Goal: Register for event/course

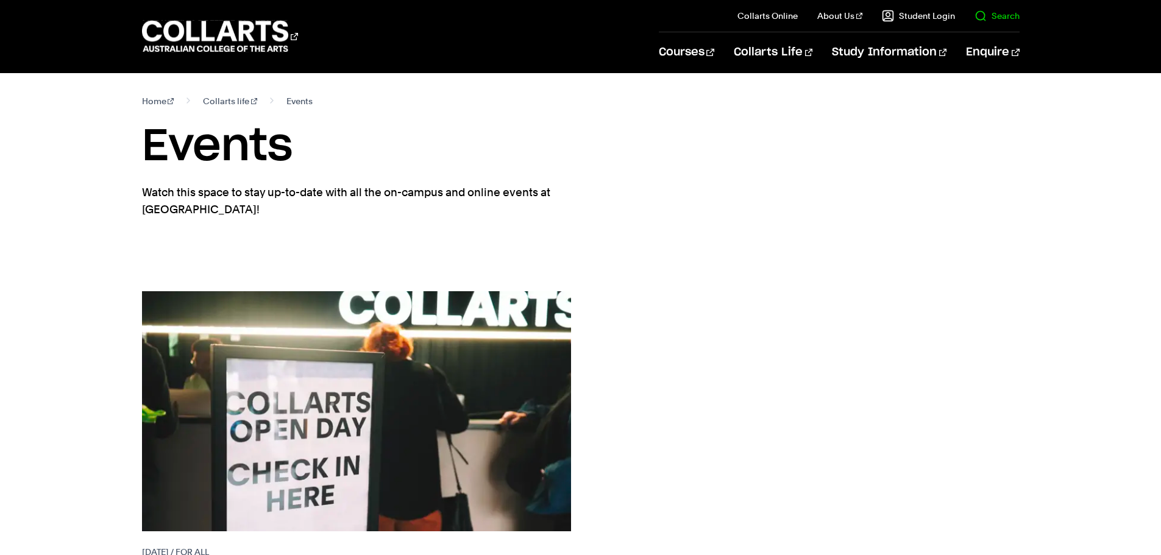
click at [1004, 10] on link "Search" at bounding box center [996, 16] width 45 height 12
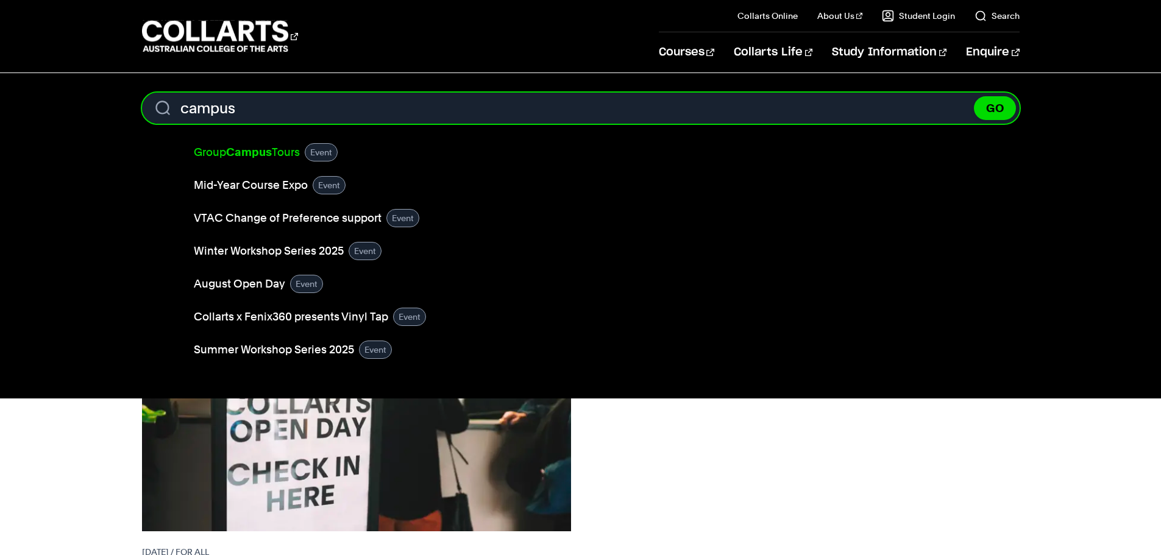
type input "campus"
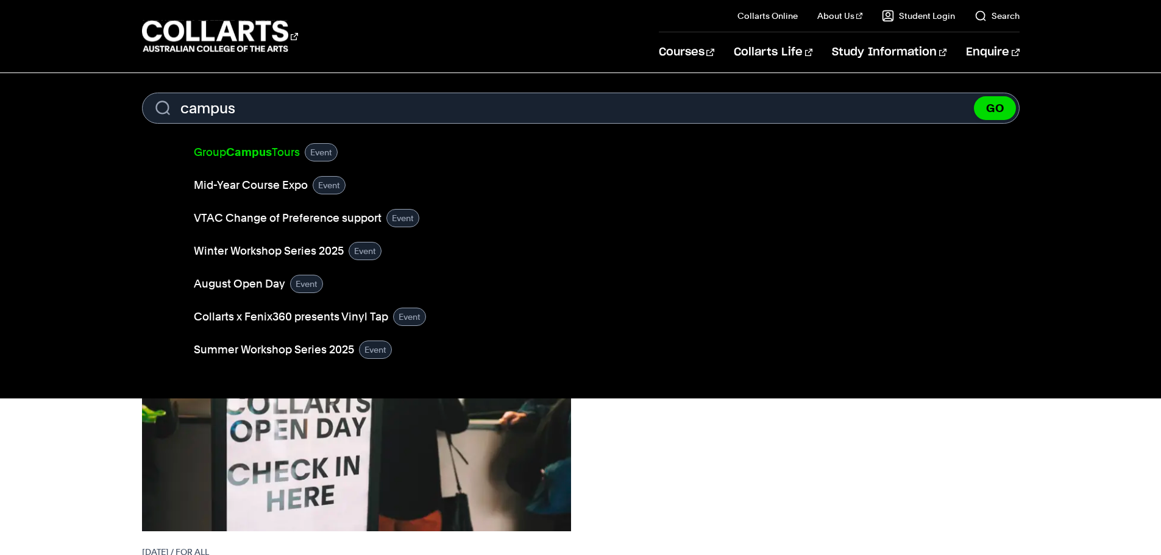
click at [269, 151] on b "Campus" at bounding box center [249, 152] width 46 height 13
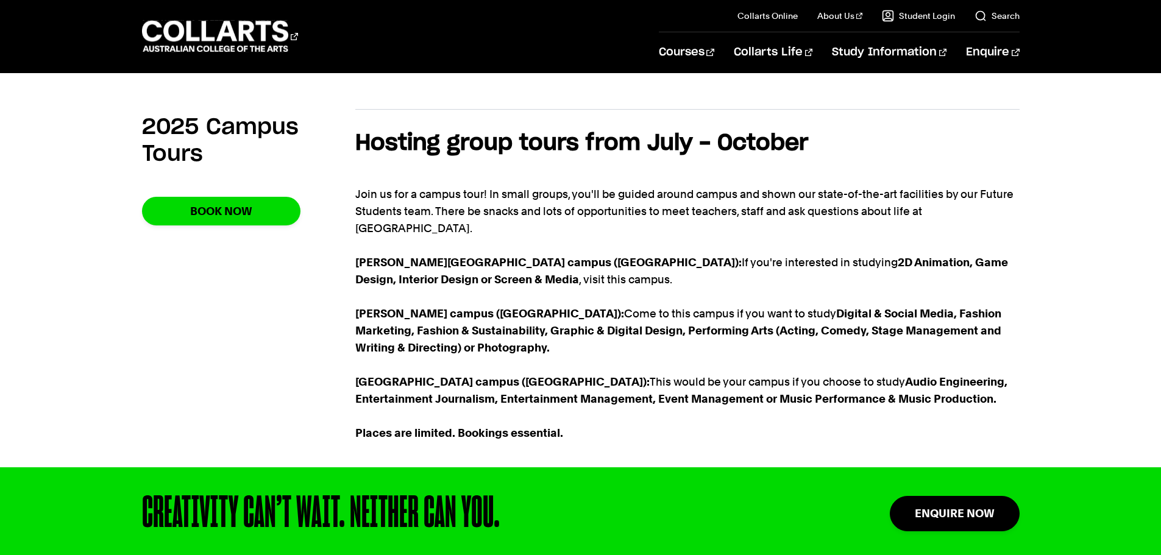
scroll to position [609, 0]
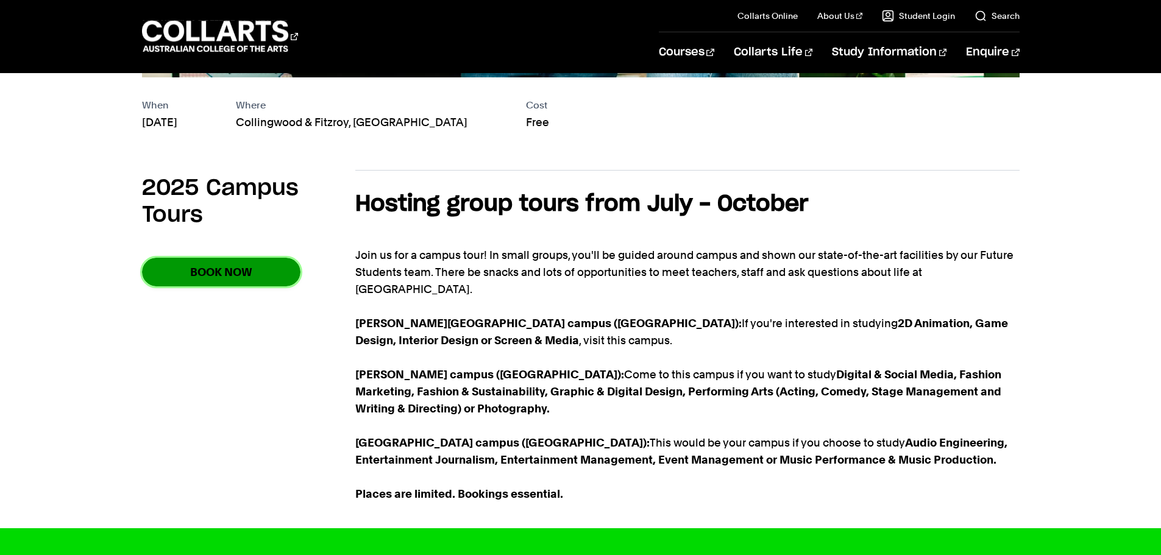
click at [224, 266] on link "Book Now" at bounding box center [221, 272] width 158 height 29
click at [575, 295] on p "Join us for a campus tour! In small groups, you'll be guided around campus and …" at bounding box center [687, 375] width 664 height 256
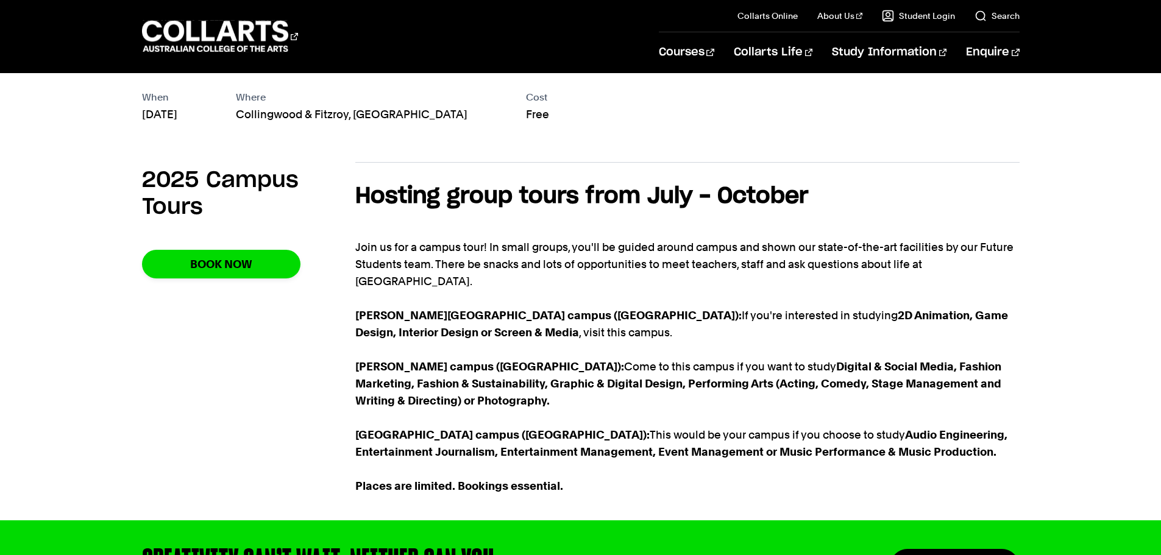
scroll to position [548, 0]
